Goal: Task Accomplishment & Management: Complete application form

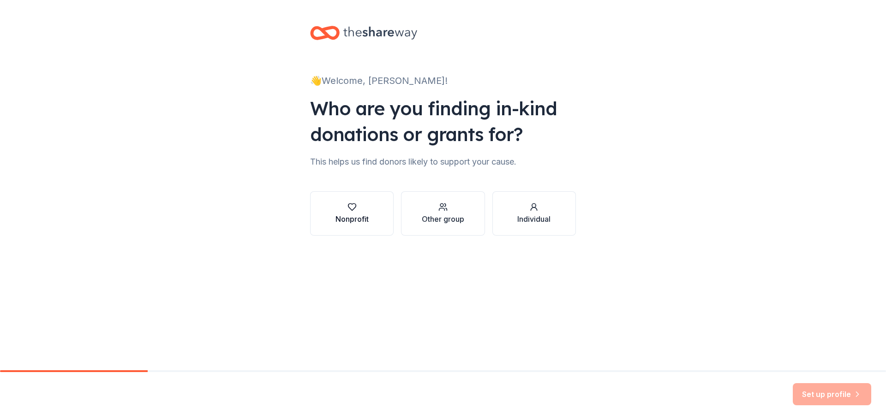
click at [360, 220] on div "Nonprofit" at bounding box center [352, 219] width 33 height 11
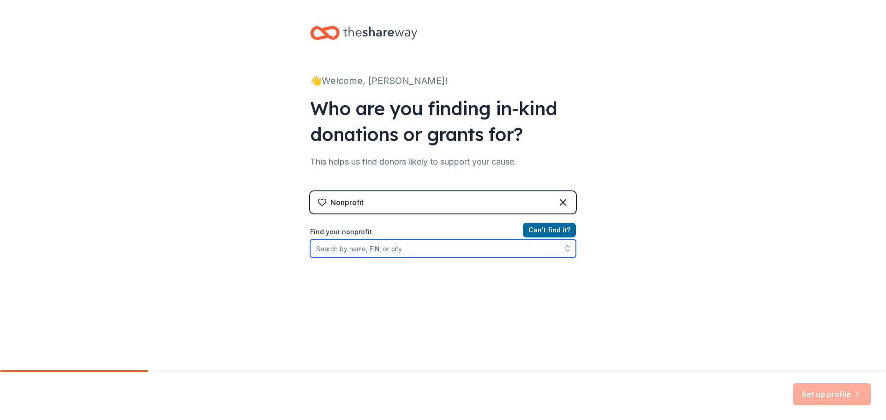
click at [428, 248] on input "Find your nonprofit" at bounding box center [443, 249] width 266 height 18
click at [401, 252] on input "Alzhiemers Association fl" at bounding box center [443, 249] width 266 height 18
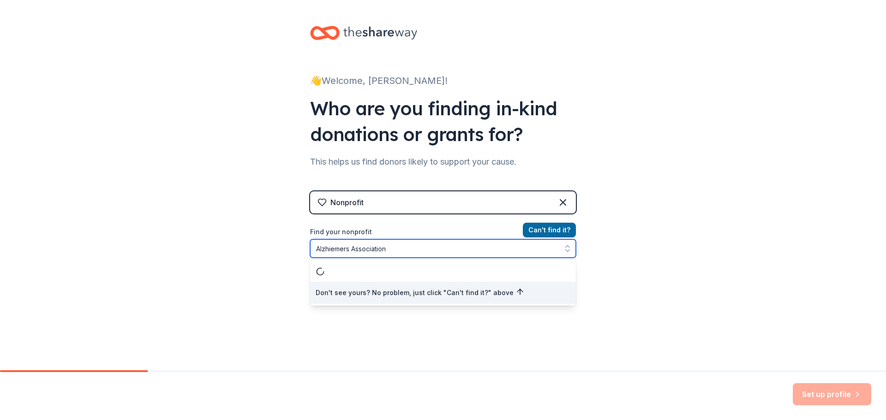
type input "Alzhiemers Association"
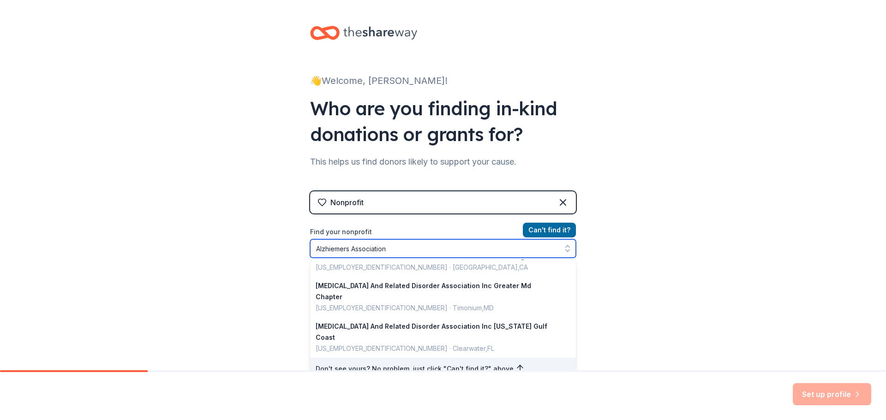
scroll to position [691, 0]
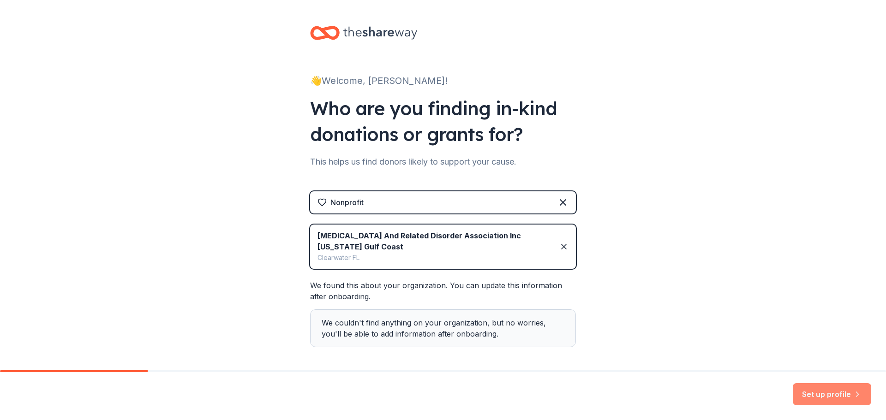
click at [819, 393] on button "Set up profile" at bounding box center [832, 395] width 78 height 22
click at [820, 395] on div "Set up profile" at bounding box center [832, 395] width 78 height 22
click at [544, 333] on div "We couldn't find anything on your organization, but no worries, you'll be able …" at bounding box center [443, 329] width 266 height 38
click at [655, 266] on div "👋 Welcome, [PERSON_NAME]! Who are you finding in-kind donations or grants for? …" at bounding box center [443, 205] width 886 height 410
click at [78, 138] on div "👋 Welcome, [PERSON_NAME]! Who are you finding in-kind donations or grants for? …" at bounding box center [443, 205] width 886 height 410
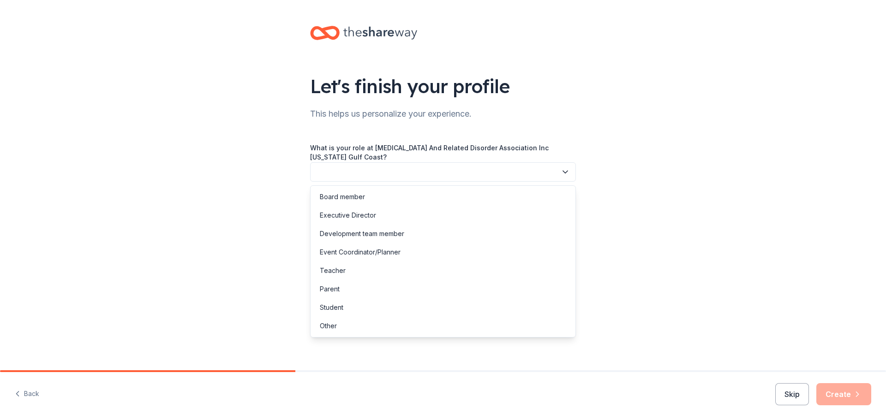
click at [344, 179] on button "button" at bounding box center [443, 171] width 266 height 19
click at [380, 232] on div "Development team member" at bounding box center [362, 233] width 84 height 11
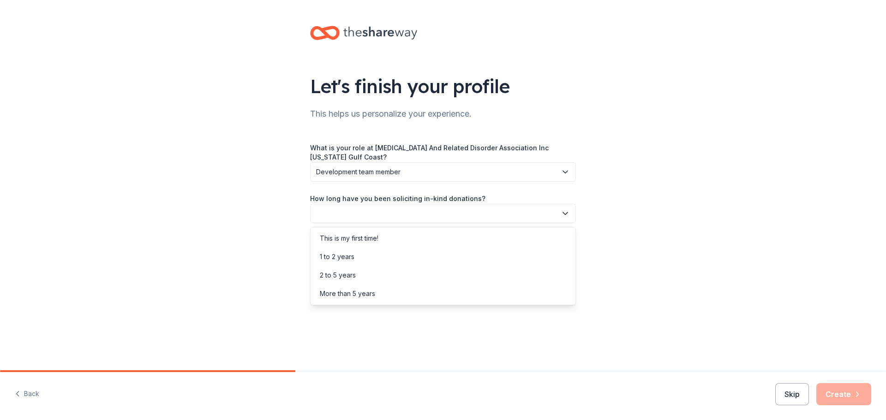
click at [365, 216] on button "button" at bounding box center [443, 213] width 266 height 19
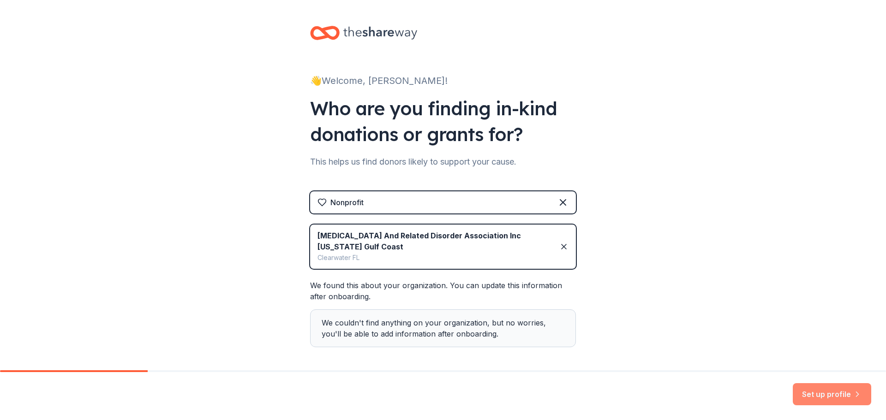
click at [842, 394] on button "Set up profile" at bounding box center [832, 395] width 78 height 22
click at [177, 69] on div "👋 Welcome, Jennifer! Who are you finding in-kind donations or grants for? This …" at bounding box center [443, 205] width 886 height 410
click at [374, 327] on div "We couldn't find anything on your organization, but no worries, you'll be able …" at bounding box center [443, 329] width 266 height 38
click at [353, 291] on div "We found this about your organization. You can update this information after on…" at bounding box center [443, 313] width 266 height 67
drag, startPoint x: 146, startPoint y: 375, endPoint x: 442, endPoint y: 404, distance: 296.8
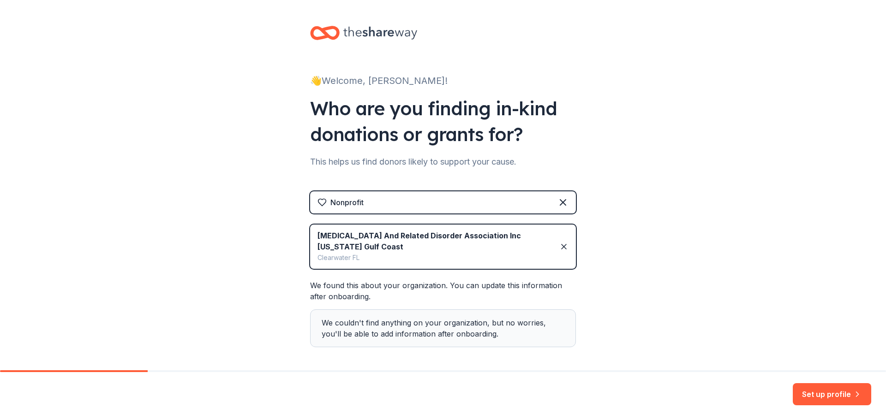
click at [445, 407] on div "Set up profile" at bounding box center [443, 396] width 886 height 48
drag, startPoint x: 739, startPoint y: 306, endPoint x: 745, endPoint y: 306, distance: 5.5
click at [743, 306] on div "👋 Welcome, [PERSON_NAME]! Who are you finding in-kind donations or grants for? …" at bounding box center [443, 205] width 886 height 410
click at [812, 399] on button "Set up profile" at bounding box center [832, 395] width 78 height 22
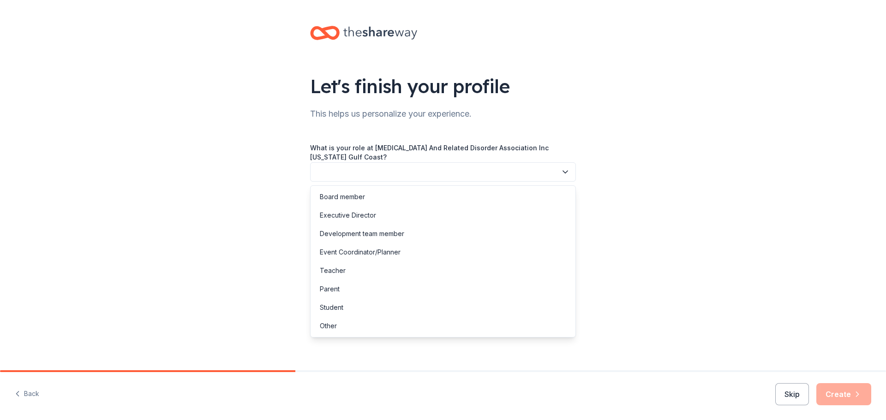
click at [357, 176] on button "button" at bounding box center [443, 171] width 266 height 19
click at [348, 236] on div "Development team member" at bounding box center [362, 233] width 84 height 11
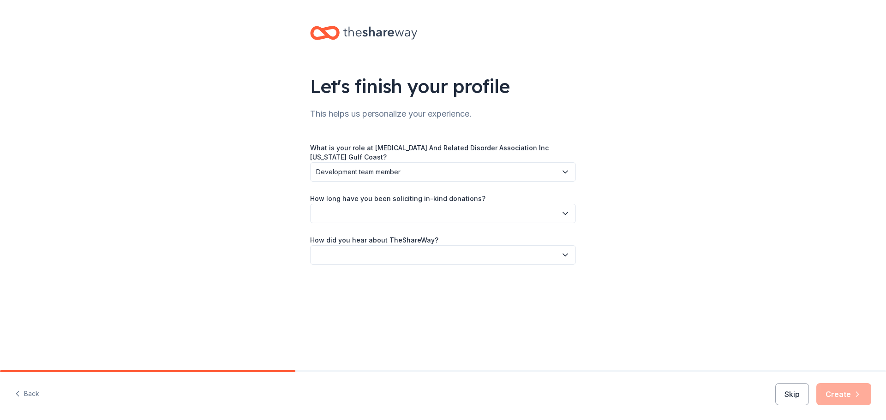
click at [373, 212] on button "button" at bounding box center [443, 213] width 266 height 19
click at [358, 239] on div "This is my first time!" at bounding box center [349, 238] width 59 height 11
click at [407, 258] on button "button" at bounding box center [443, 255] width 266 height 19
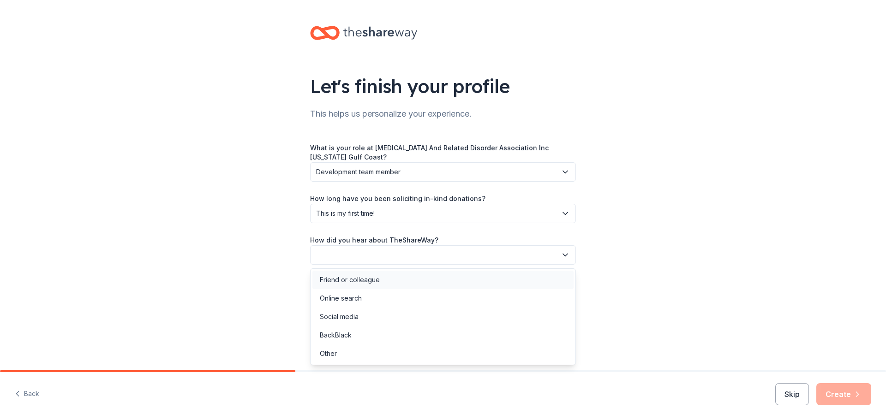
click at [366, 279] on div "Friend or colleague" at bounding box center [350, 280] width 60 height 11
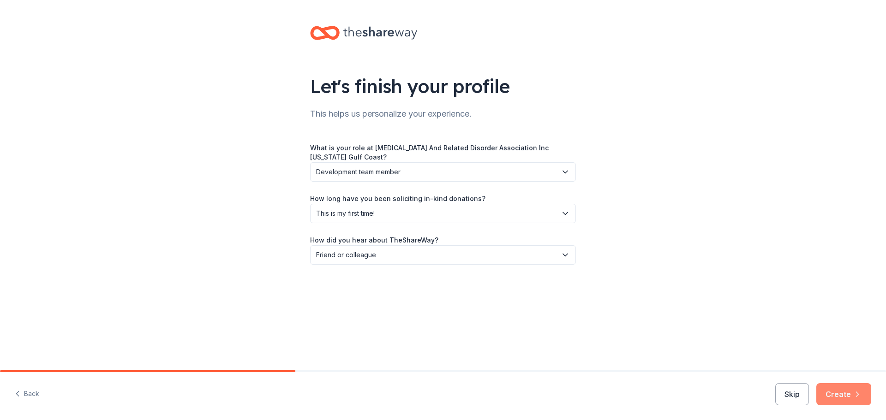
click at [844, 397] on button "Create" at bounding box center [844, 395] width 55 height 22
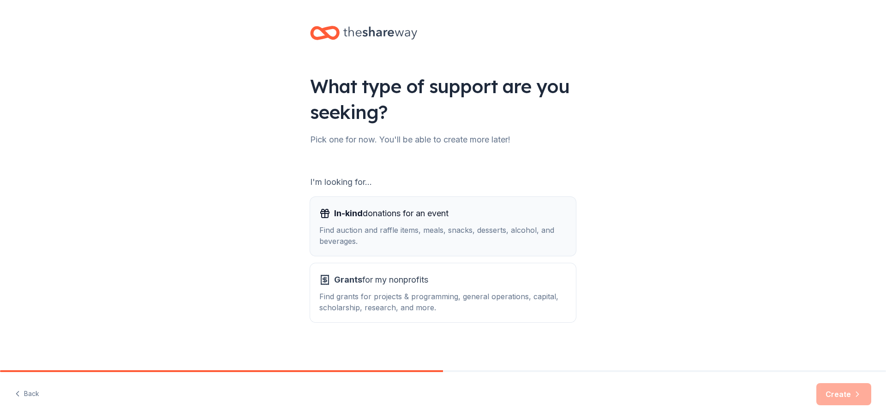
click at [392, 221] on div "In-kind donations for an event Find auction and raffle items, meals, snacks, de…" at bounding box center [442, 226] width 247 height 41
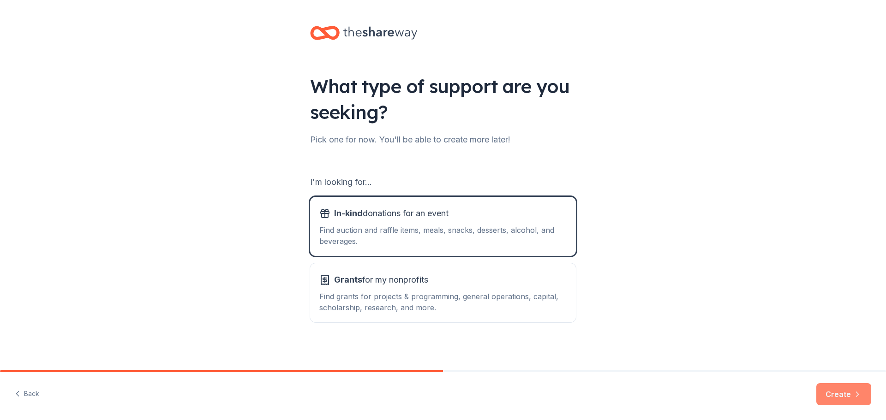
click at [840, 394] on button "Create" at bounding box center [844, 395] width 55 height 22
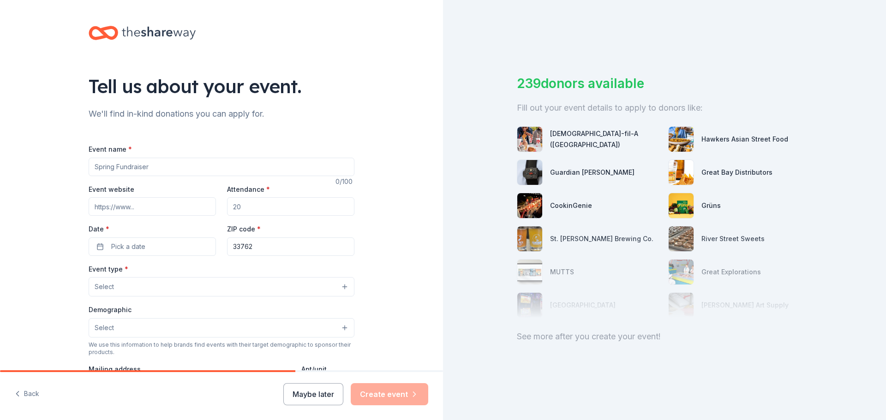
click at [135, 170] on input "Event name *" at bounding box center [222, 167] width 266 height 18
type input "Walk to End Alzheimer's"
click at [109, 210] on input "Event website" at bounding box center [152, 207] width 127 height 18
click at [254, 208] on input "Attendance *" at bounding box center [290, 207] width 127 height 18
type input "500"
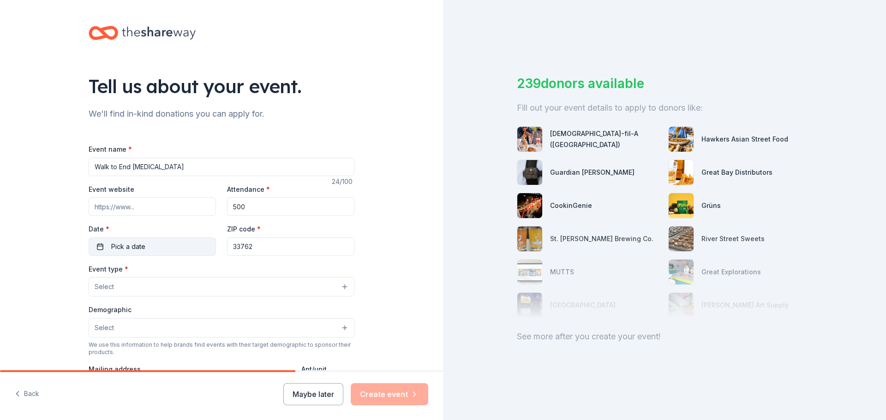
drag, startPoint x: 153, startPoint y: 241, endPoint x: 157, endPoint y: 242, distance: 4.8
click at [154, 241] on button "Pick a date" at bounding box center [152, 247] width 127 height 18
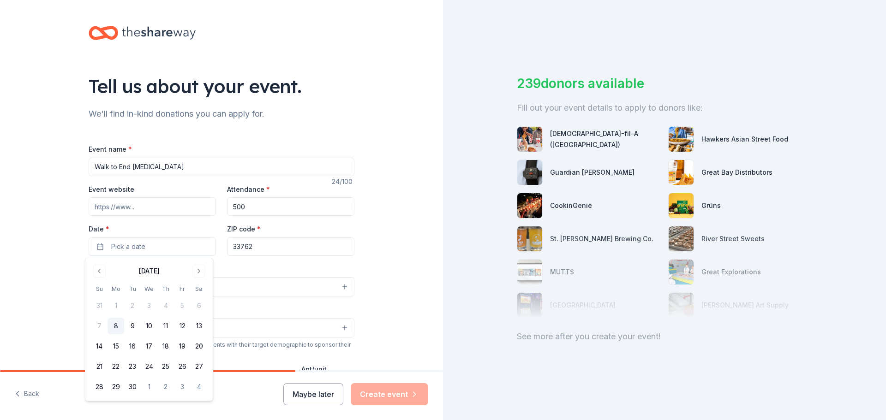
click at [209, 266] on div "September 2025 Su Mo Tu We Th Fr Sa 31 1 2 3 4 5 6 7 8 9 10 11 12 13 14 15 16 1…" at bounding box center [148, 329] width 127 height 143
click at [199, 271] on button "Go to next month" at bounding box center [198, 271] width 13 height 13
click at [198, 302] on button "4" at bounding box center [199, 306] width 17 height 17
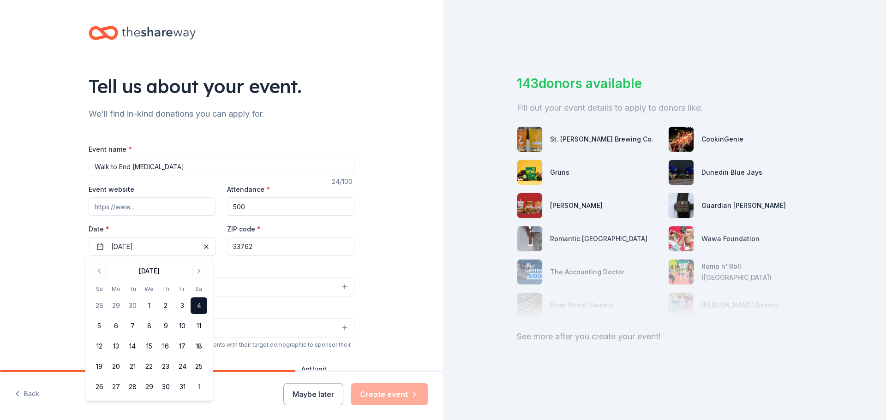
click at [257, 247] on input "33762" at bounding box center [290, 247] width 127 height 18
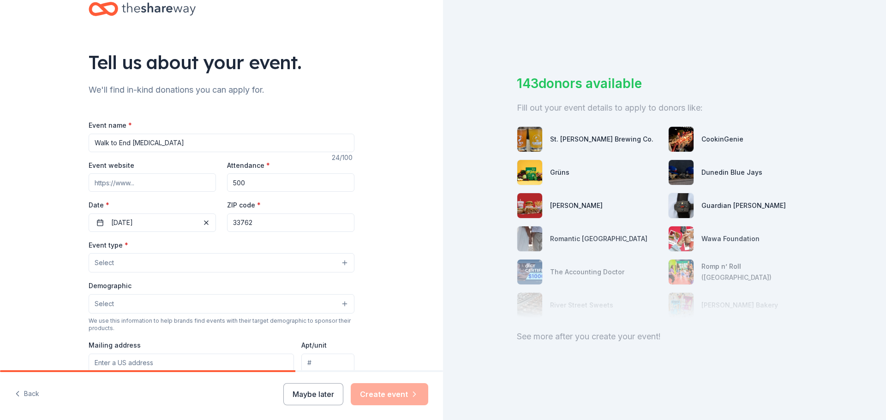
scroll to position [46, 0]
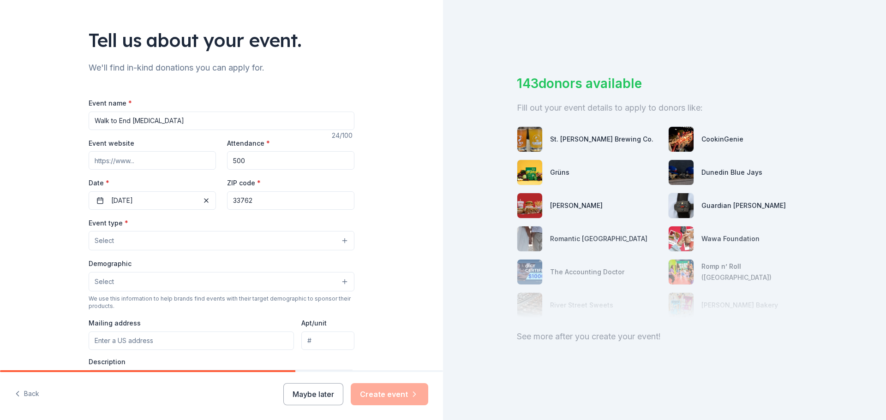
click at [128, 238] on button "Select" at bounding box center [222, 240] width 266 height 19
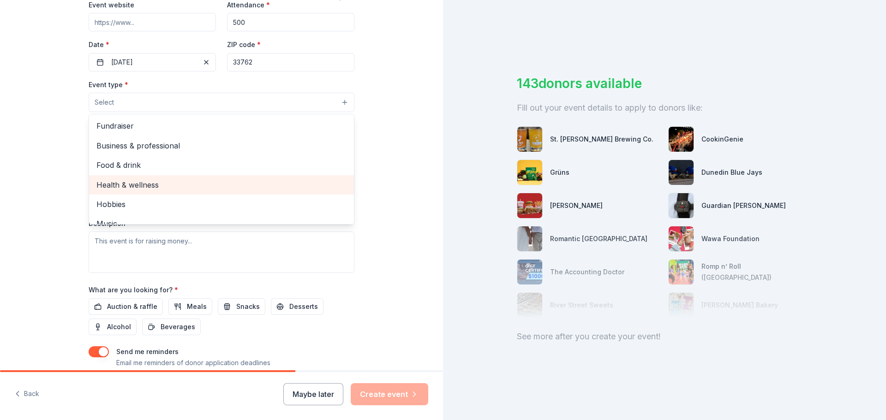
scroll to position [138, 0]
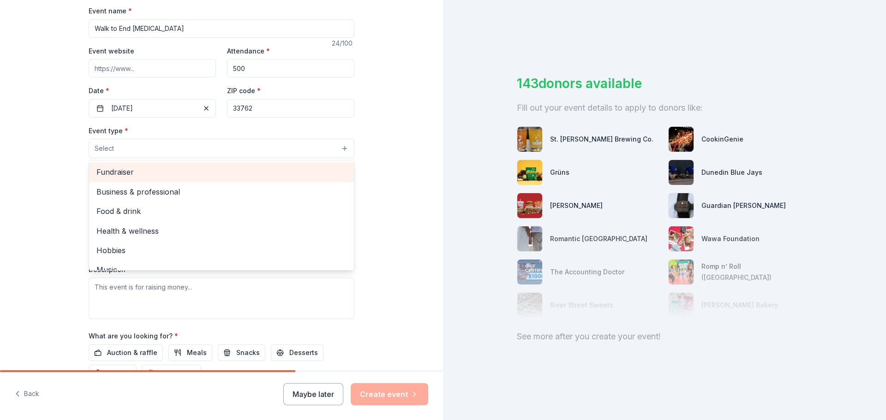
click at [111, 169] on span "Fundraiser" at bounding box center [221, 172] width 250 height 12
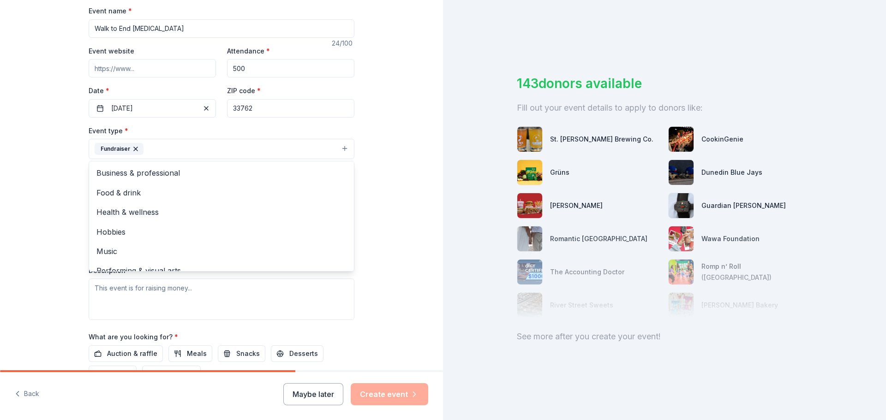
click at [13, 161] on div "Tell us about your event. We'll find in-kind donations you can apply for. Event…" at bounding box center [221, 169] width 443 height 615
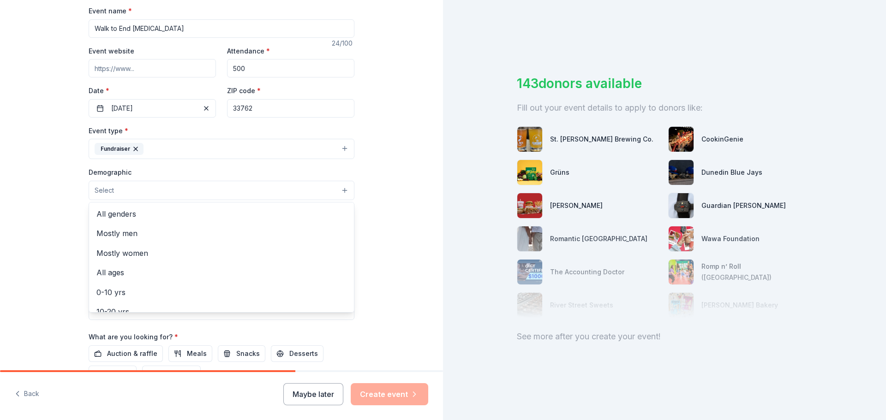
click at [143, 194] on button "Select" at bounding box center [222, 190] width 266 height 19
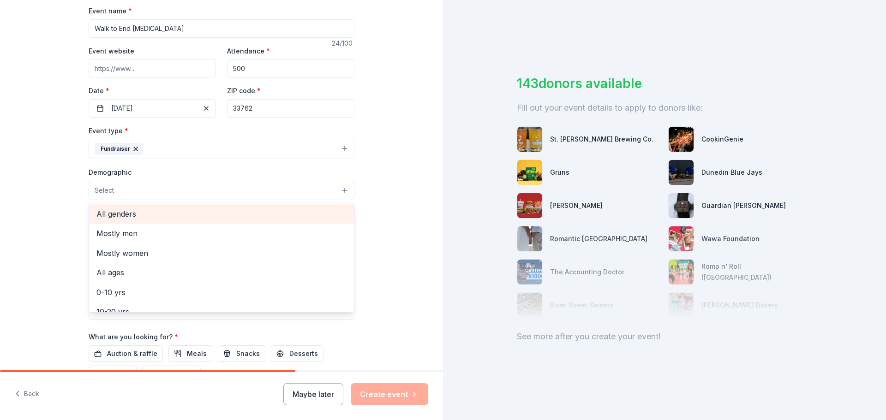
click at [110, 215] on span "All genders" at bounding box center [221, 214] width 250 height 12
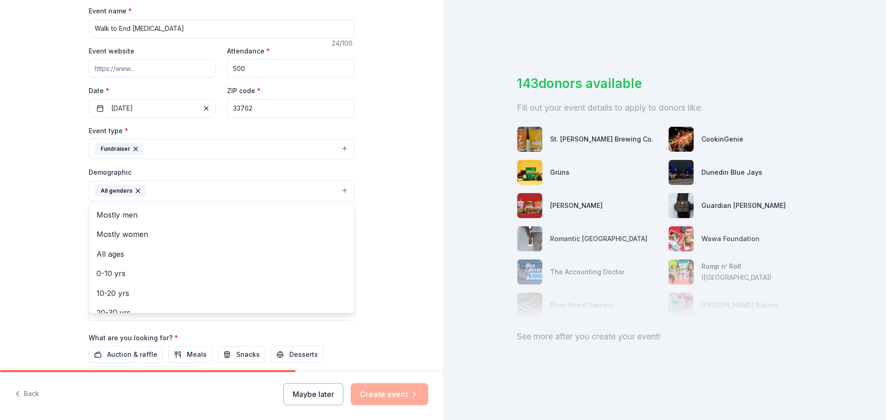
click at [48, 168] on div "Tell us about your event. We'll find in-kind donations you can apply for. Event…" at bounding box center [221, 170] width 443 height 616
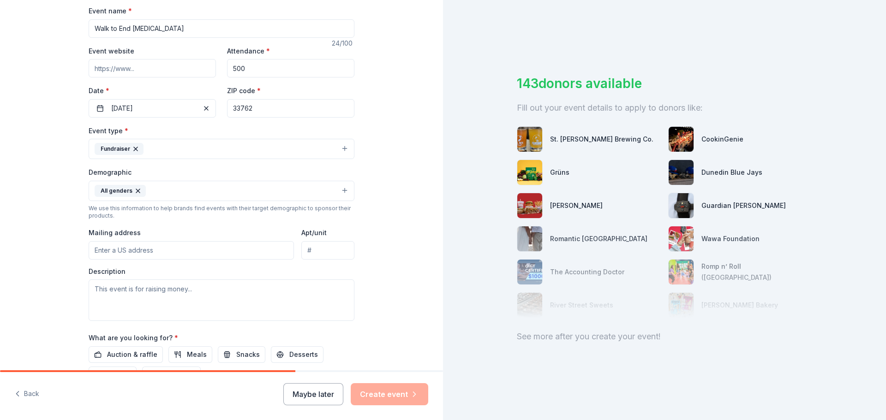
click at [153, 66] on input "Event website" at bounding box center [152, 68] width 127 height 18
paste input "https://www.alz.org/flgulfcoast"
type input "https://www.alz.org/flgulfcoast"
click at [244, 68] on input "500" at bounding box center [290, 68] width 127 height 18
click at [201, 30] on input "Walk to End Alzheimer's" at bounding box center [222, 28] width 266 height 18
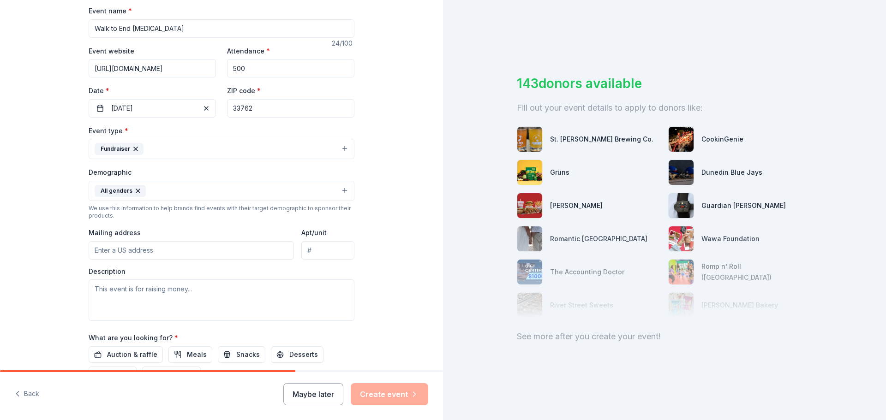
click at [110, 252] on input "Mailing address" at bounding box center [191, 250] width 205 height 18
type input "jmebert@alz.org"
click at [128, 299] on textarea at bounding box center [222, 301] width 266 height 42
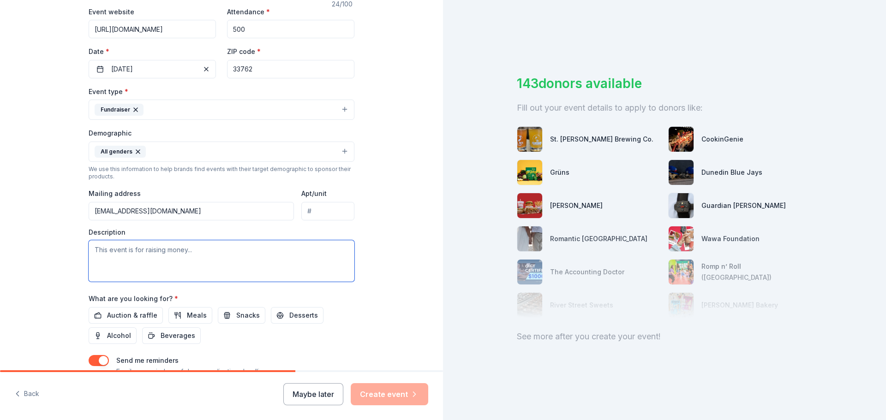
scroll to position [231, 0]
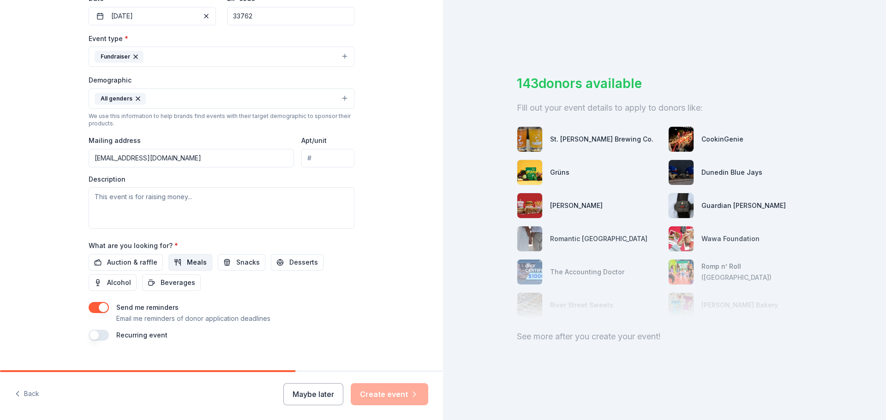
click at [187, 264] on span "Meals" at bounding box center [197, 262] width 20 height 11
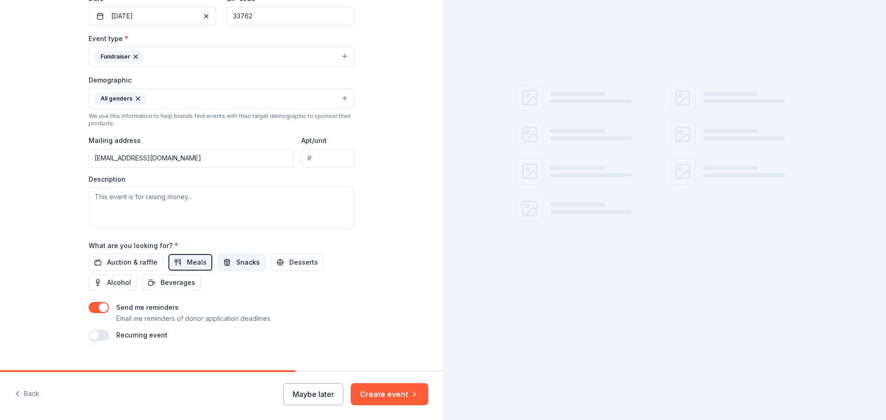
click at [236, 263] on span "Snacks" at bounding box center [248, 262] width 24 height 11
click at [291, 261] on span "Desserts" at bounding box center [303, 262] width 29 height 11
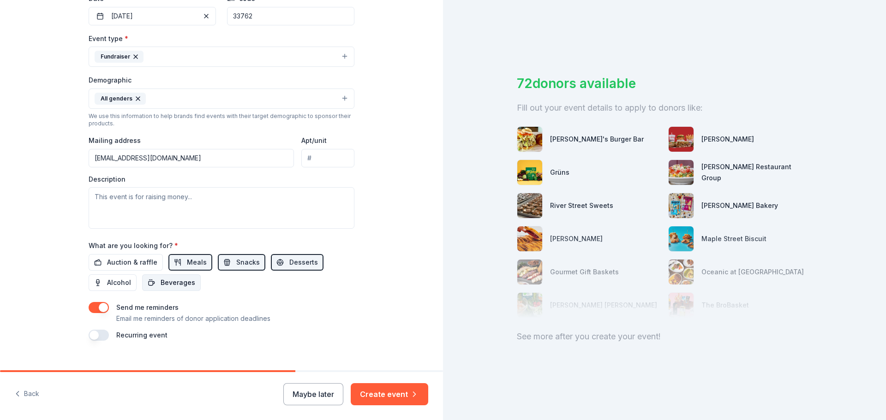
click at [161, 286] on span "Beverages" at bounding box center [178, 282] width 35 height 11
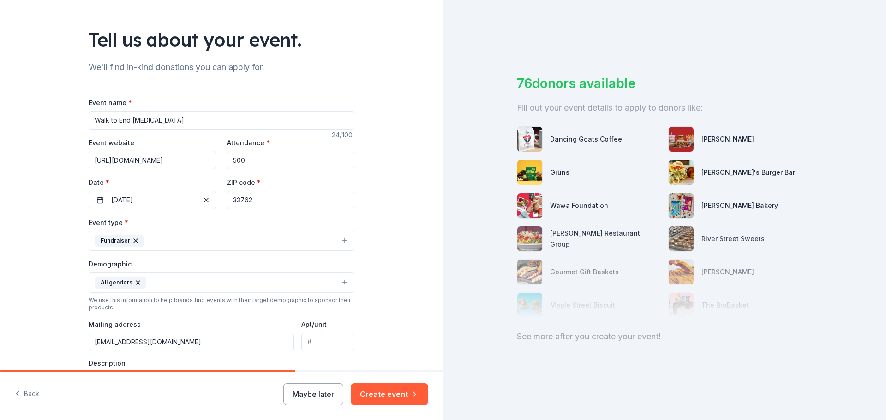
scroll to position [46, 0]
click at [253, 162] on input "500" at bounding box center [290, 160] width 127 height 18
type input "5"
type input "800"
click at [89, 119] on input "Walk to End Alzheimer's" at bounding box center [222, 121] width 266 height 18
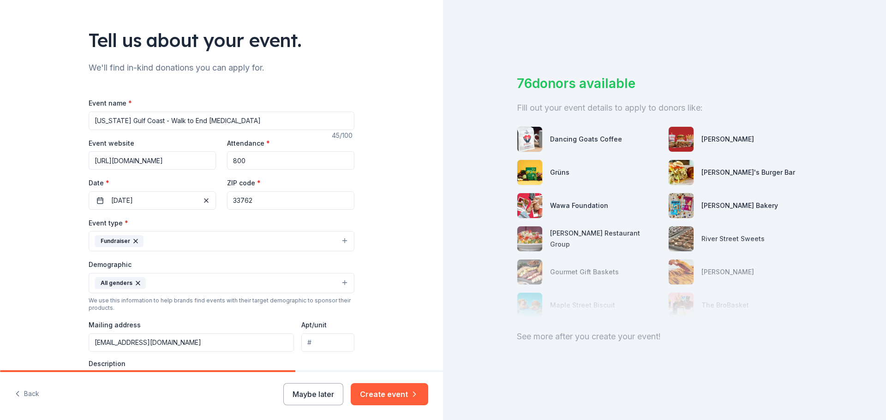
type input "Florida Gulf Coast - Walk to End Alzheimer's"
click at [250, 161] on input "800" at bounding box center [290, 160] width 127 height 18
type input "8"
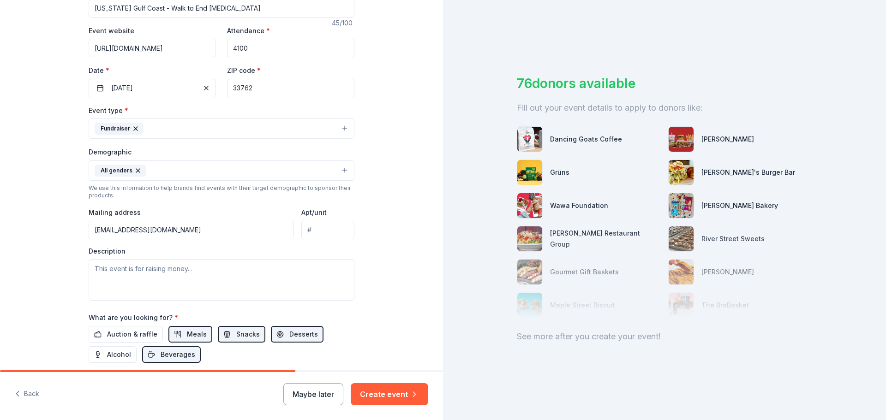
scroll to position [185, 0]
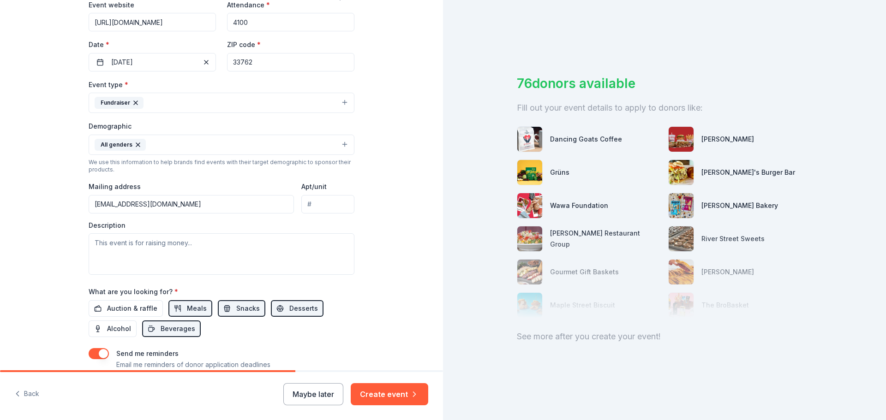
type input "4100"
click at [101, 247] on textarea at bounding box center [222, 255] width 266 height 42
click at [147, 242] on textarea "We are seeking inkind docations fro all of o" at bounding box center [222, 255] width 266 height 42
click at [180, 245] on textarea "We are seeking in-kind docations fro all of o" at bounding box center [222, 255] width 266 height 42
click at [186, 243] on textarea "We are seeking in-kind docations fro all of o" at bounding box center [222, 255] width 266 height 42
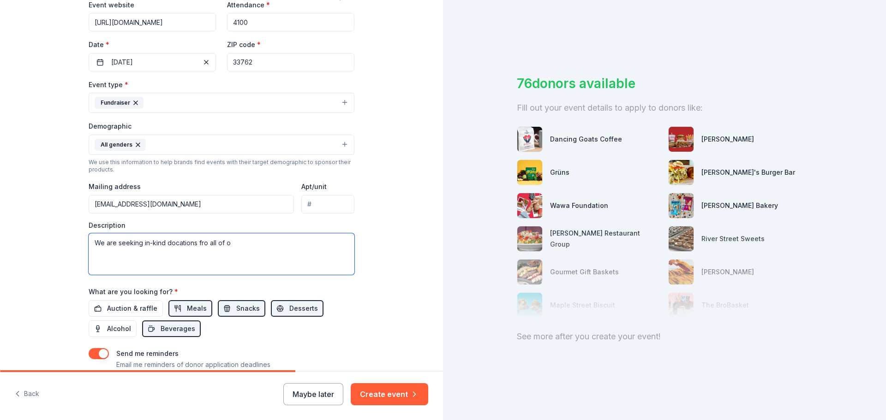
click at [186, 243] on textarea "We are seeking in-kind docations fro all of o" at bounding box center [222, 255] width 266 height 42
click at [199, 242] on textarea "We are seeking in-kind donations fro all of o" at bounding box center [222, 255] width 266 height 42
click at [236, 243] on textarea "We are seeking in-kind donations for all of o" at bounding box center [222, 255] width 266 height 42
click at [141, 255] on textarea "We are seeking in-kind donations for all of our upcoming walks for the Florida …" at bounding box center [222, 255] width 266 height 42
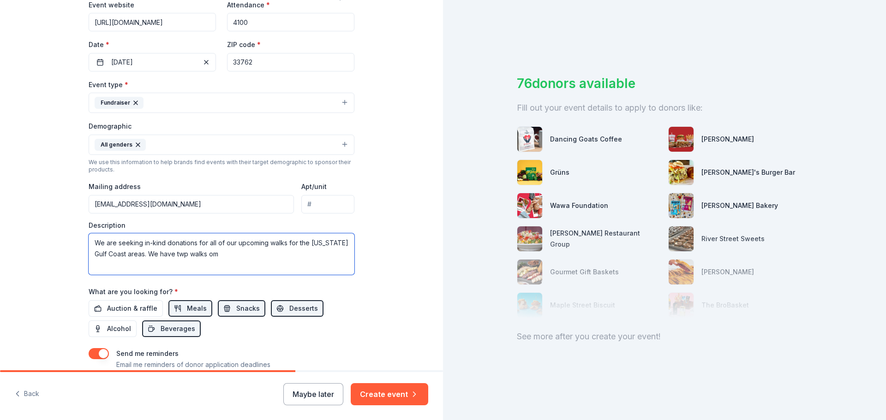
click at [173, 256] on textarea "We are seeking in-kind donations for all of our upcoming walks for the Florida …" at bounding box center [222, 255] width 266 height 42
click at [213, 253] on textarea "We are seeking in-kind donations for all of our upcoming walks for the Florida …" at bounding box center [222, 255] width 266 height 42
click at [262, 254] on textarea "We are seeking in-kind donations for all of our upcoming walks for the Florida …" at bounding box center [222, 255] width 266 height 42
click at [338, 256] on textarea "We are seeking in-kind donations for all of our upcoming walks for the Florida …" at bounding box center [222, 255] width 266 height 42
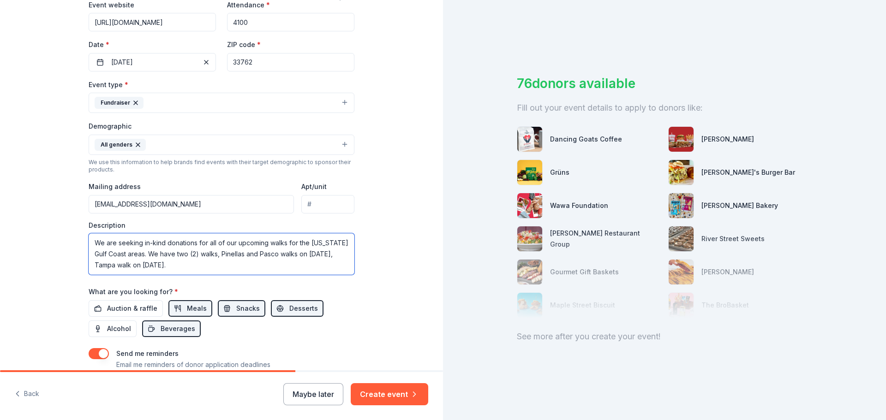
click at [330, 256] on textarea "We are seeking in-kind donations for all of our upcoming walks for the Florida …" at bounding box center [222, 255] width 266 height 42
click at [200, 270] on textarea "We are seeking in-kind donations for all of our upcoming walks for the Florida …" at bounding box center [222, 255] width 266 height 42
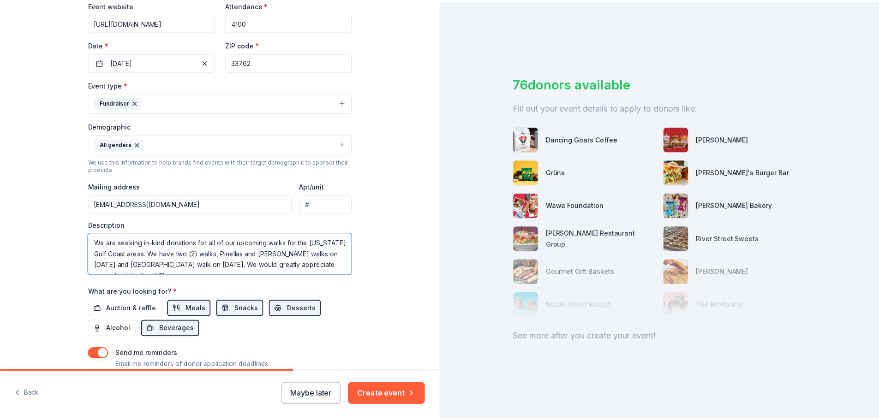
scroll to position [6, 0]
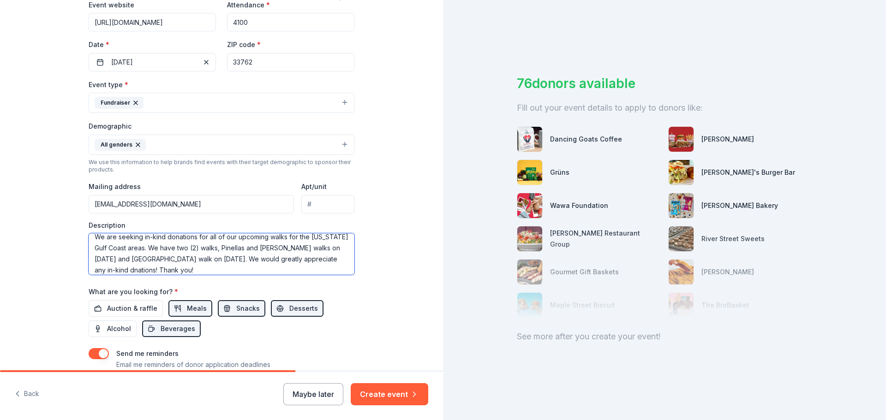
click at [102, 266] on textarea "We are seeking in-kind donations for all of our upcoming walks for the Florida …" at bounding box center [222, 255] width 266 height 42
click at [108, 271] on textarea "We are seeking in-kind donations for all of our upcoming walks for the Florida …" at bounding box center [222, 255] width 266 height 42
type textarea "We are seeking in-kind donations for all of our upcoming walks for the Florida …"
click at [393, 396] on button "Create event" at bounding box center [390, 395] width 78 height 22
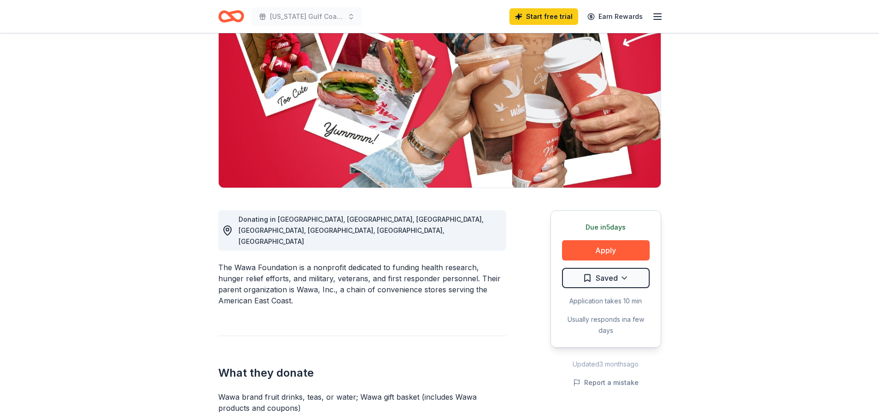
scroll to position [185, 0]
